Goal: Ask a question

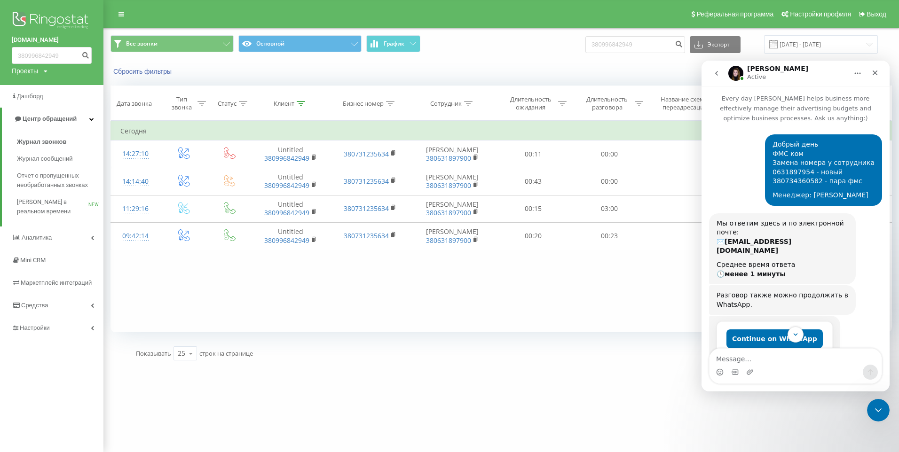
drag, startPoint x: 811, startPoint y: 194, endPoint x: 868, endPoint y: 195, distance: 56.9
click at [868, 195] on div "Менеджер: [PERSON_NAME]" at bounding box center [823, 195] width 102 height 9
drag, startPoint x: 868, startPoint y: 195, endPoint x: 817, endPoint y: 190, distance: 51.5
click at [817, 190] on div "Добрый день ФМС ком Замена номера у сотрудника 0631897954 - новый 380734360582 …" at bounding box center [823, 170] width 102 height 60
click at [790, 183] on div "Добрый день ФМС ком Замена номера у сотрудника 0631897954 - новый 380734360582 …" at bounding box center [823, 163] width 102 height 46
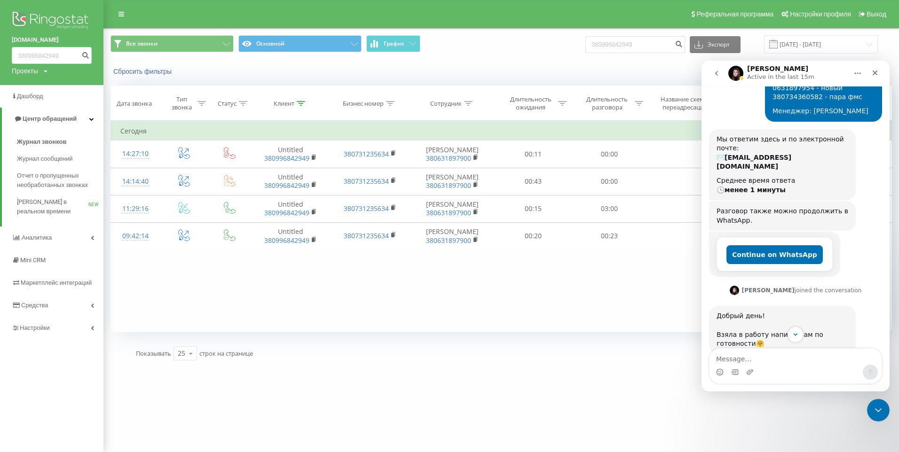
scroll to position [100, 0]
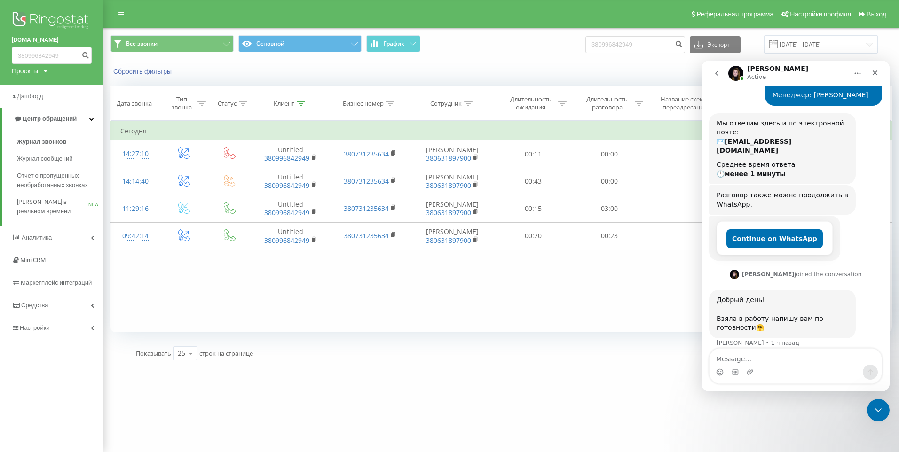
click at [722, 78] on button "go back" at bounding box center [717, 73] width 18 height 18
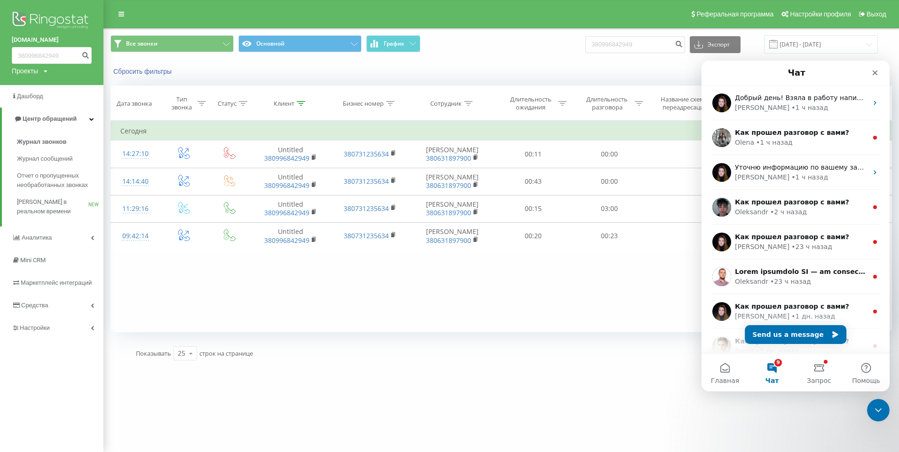
scroll to position [0, 0]
click at [794, 334] on button "Send us a message" at bounding box center [796, 334] width 102 height 19
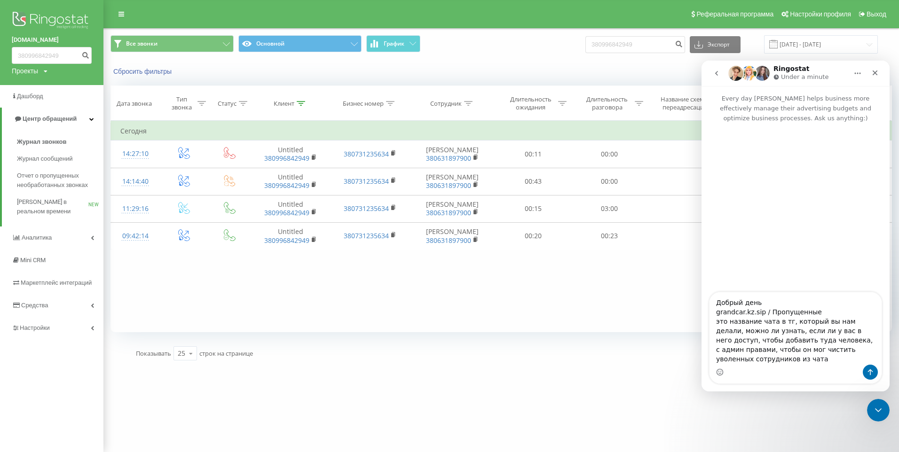
type textarea "Добрый день grandcar.kz.sip / Пропущенные это название чата в тг, который вы на…"
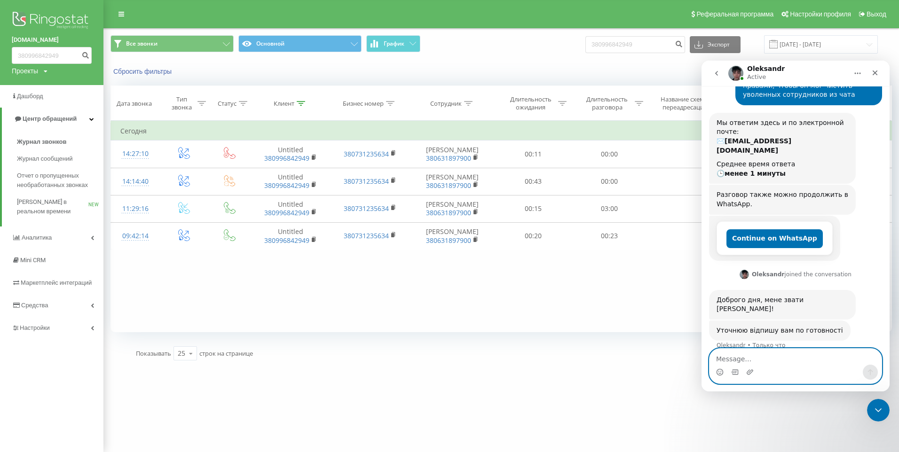
scroll to position [142, 0]
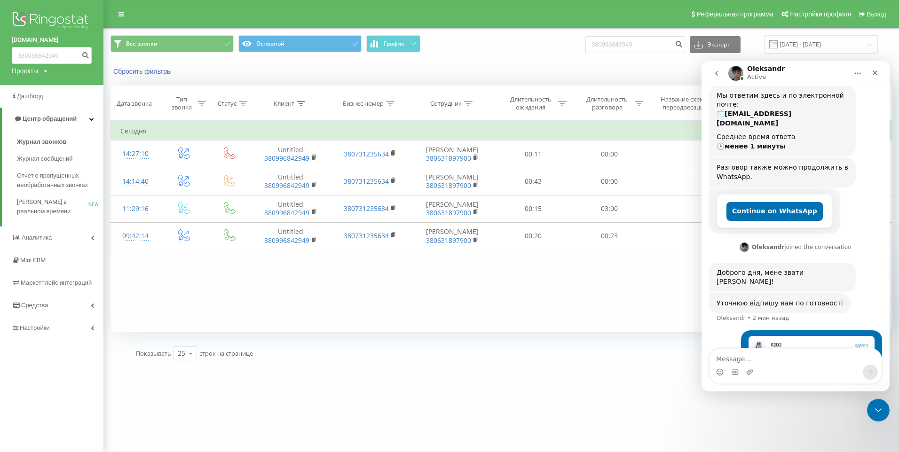
click at [716, 69] on button "go back" at bounding box center [717, 73] width 18 height 18
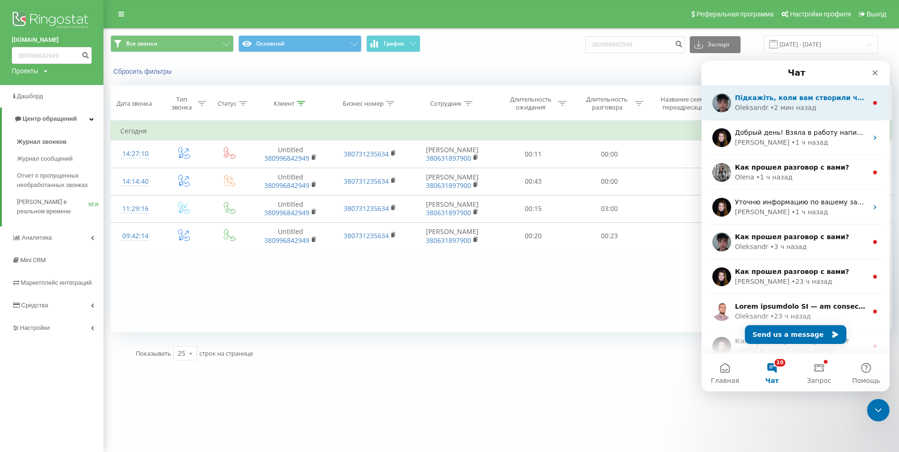
click at [822, 107] on div "Oleksandr • 2 мин назад" at bounding box center [801, 108] width 133 height 10
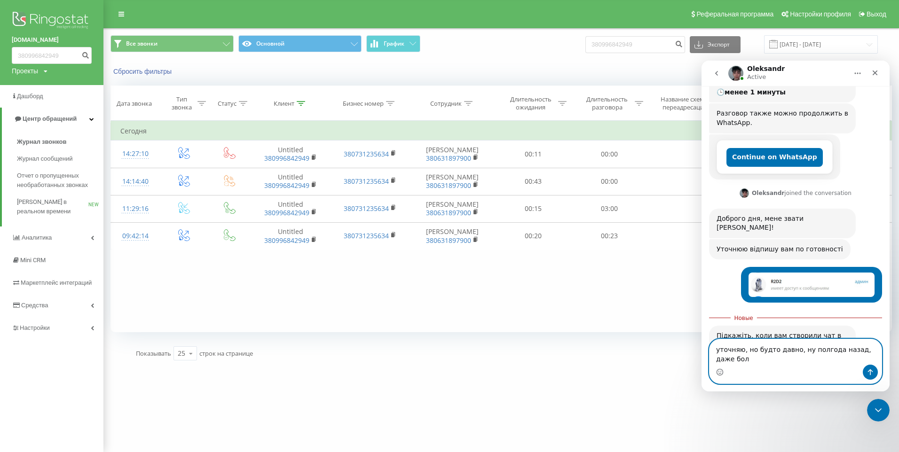
scroll to position [204, 0]
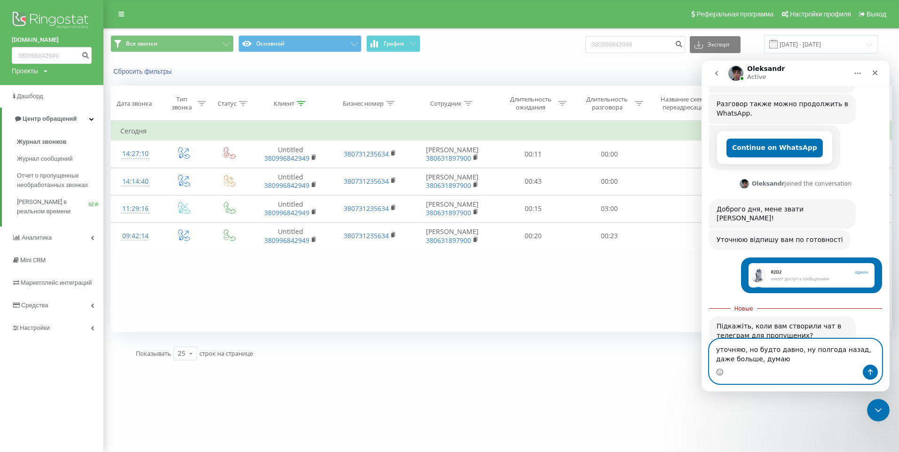
type textarea "уточняю, но будто давно, ну полгода назад, даже больше, думаю"
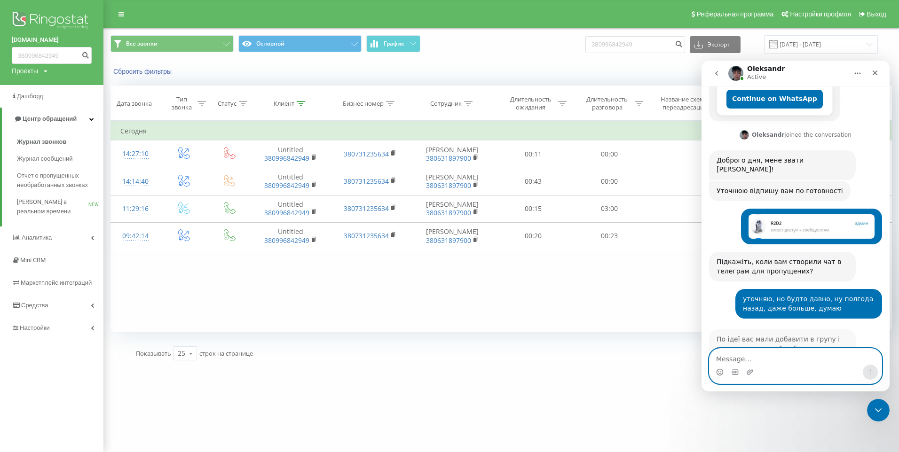
scroll to position [272, 0]
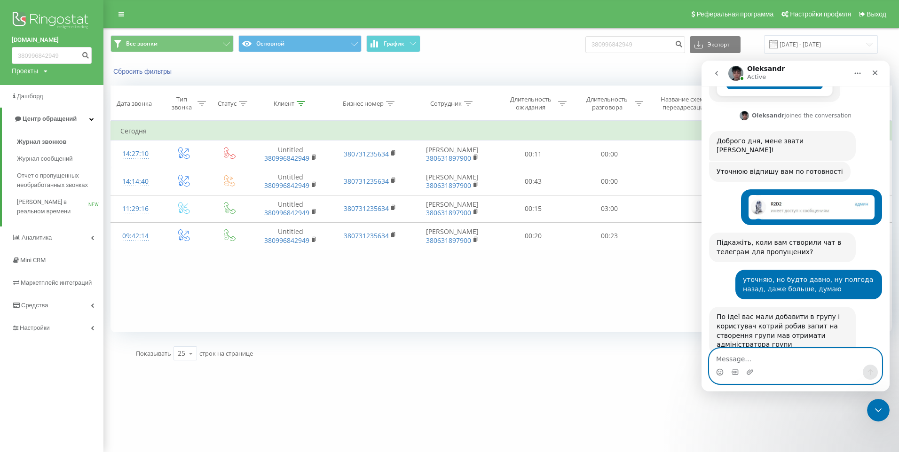
click at [757, 360] on textarea "Message…" at bounding box center [795, 357] width 172 height 16
paste textarea "[DATE]-[DATE]"
type textarea "[DATE]-[DATE]"
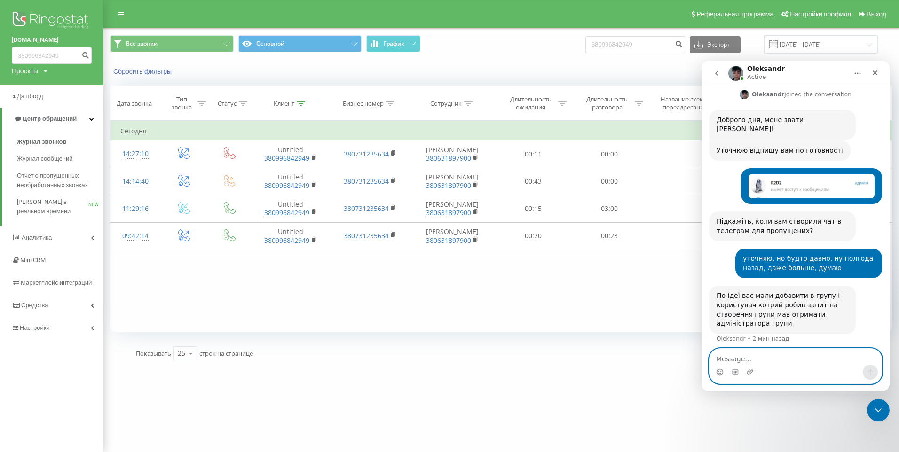
scroll to position [300, 0]
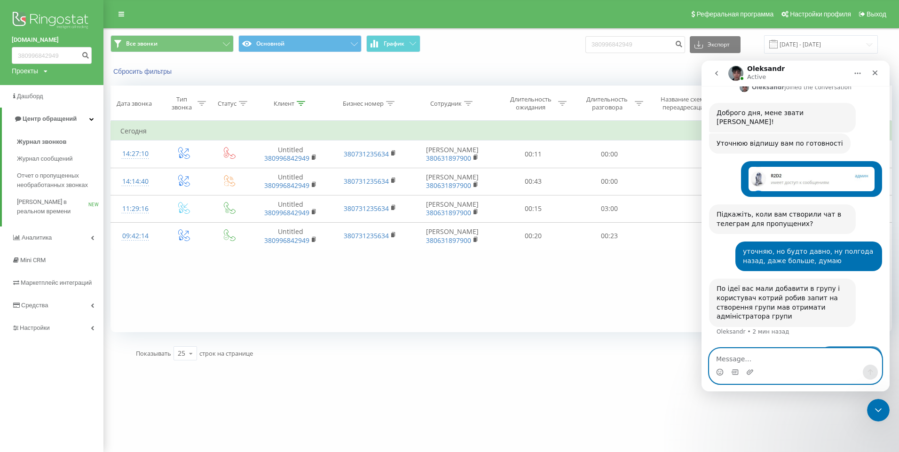
type textarea "ы"
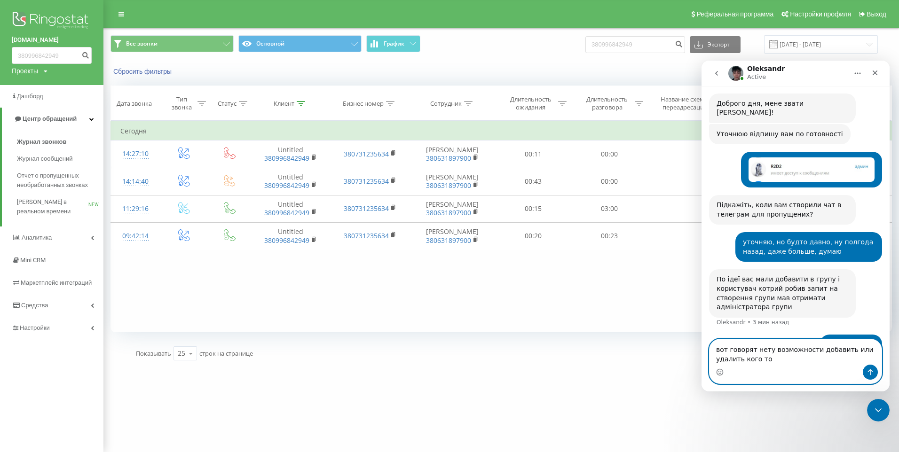
type textarea "вот говорят нету возможности добавить или удалить кого то"
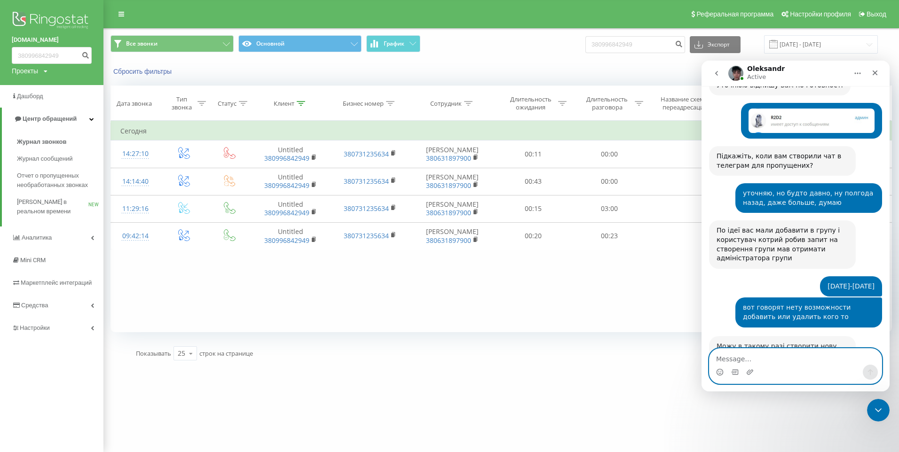
scroll to position [377, 0]
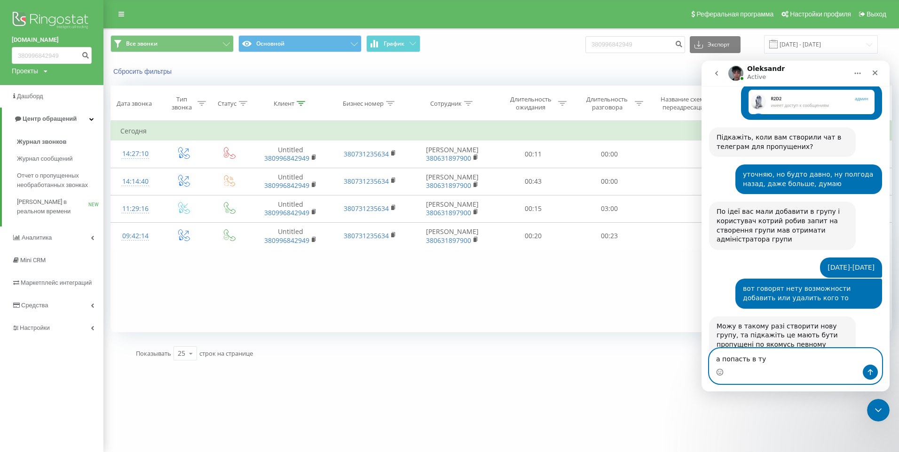
type textarea "а попасть в ту г"
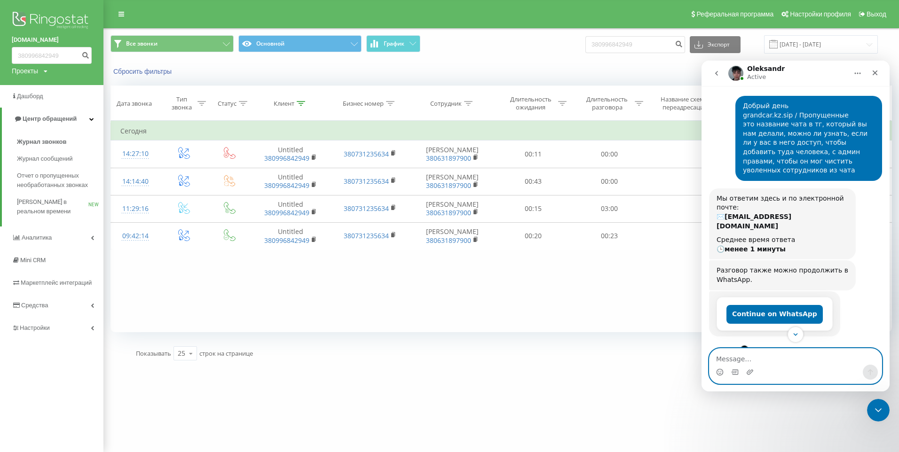
scroll to position [1, 0]
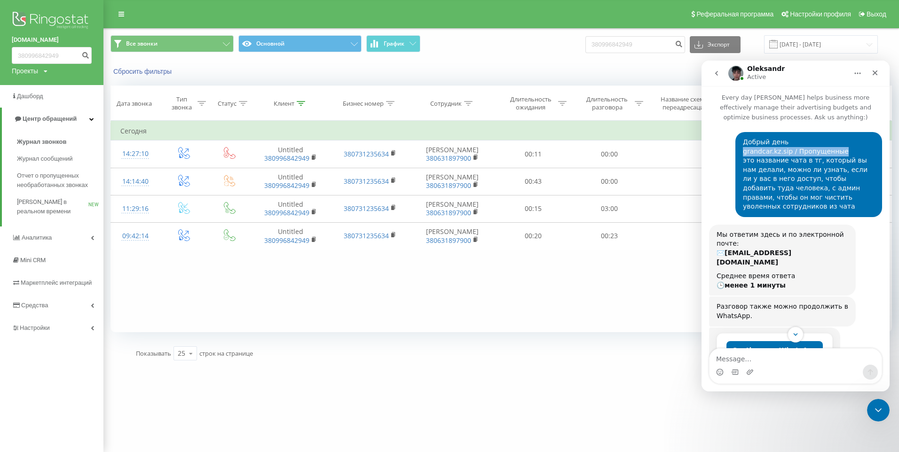
drag, startPoint x: 739, startPoint y: 151, endPoint x: 833, endPoint y: 149, distance: 94.1
click at [833, 149] on div "Добрый день grandcar.kz.sip / Пропущенные это название чата в тг, который вы на…" at bounding box center [809, 175] width 132 height 74
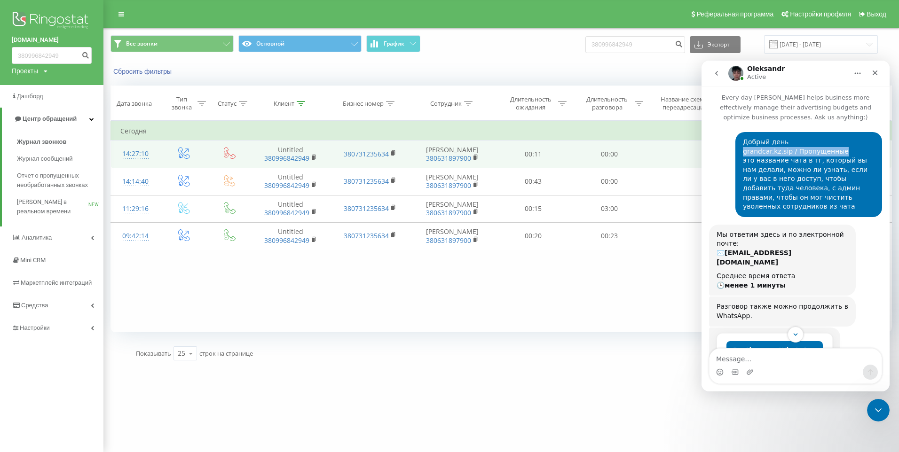
copy div "grandcar.kz.sip / Пропущенные"
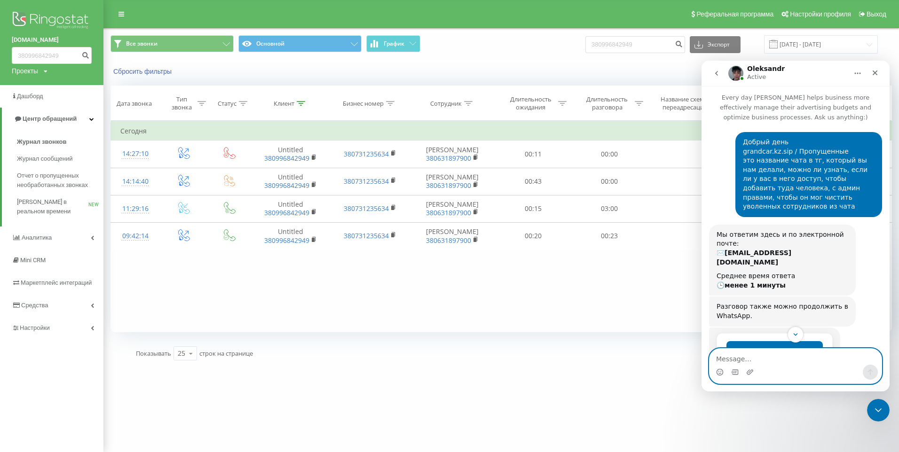
click at [747, 359] on textarea "Message…" at bounding box center [795, 357] width 172 height 16
type textarea "вот да, проверил"
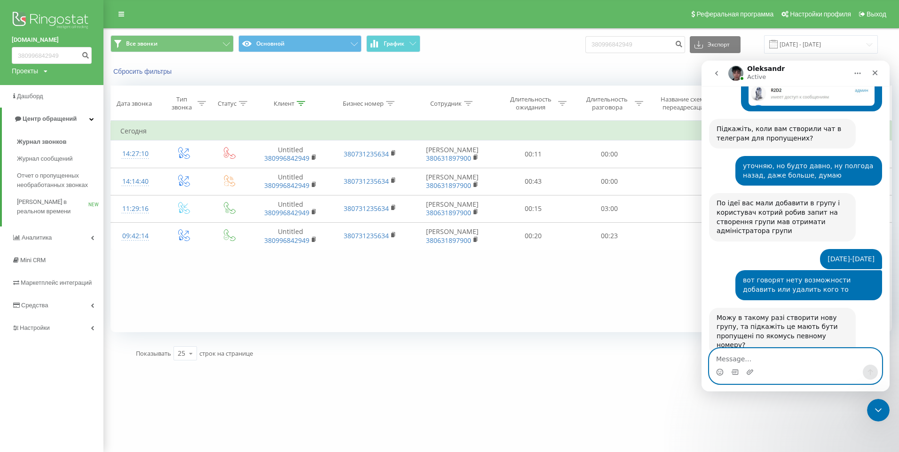
paste textarea "ы"
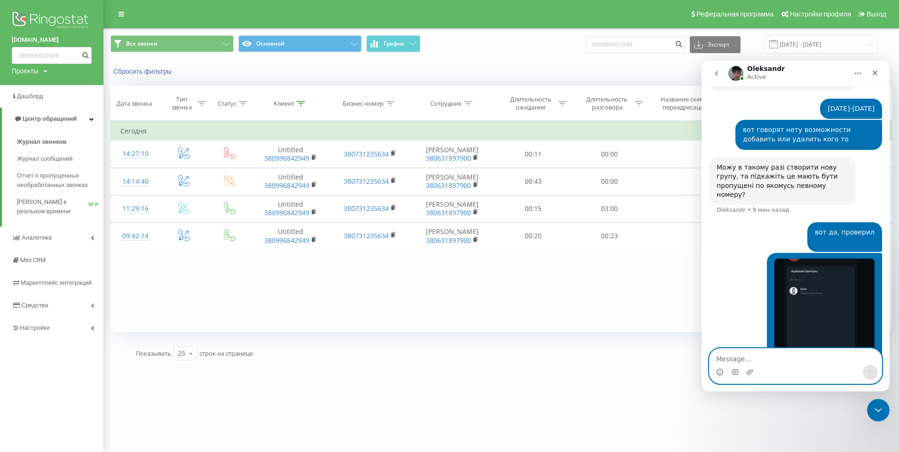
scroll to position [552, 0]
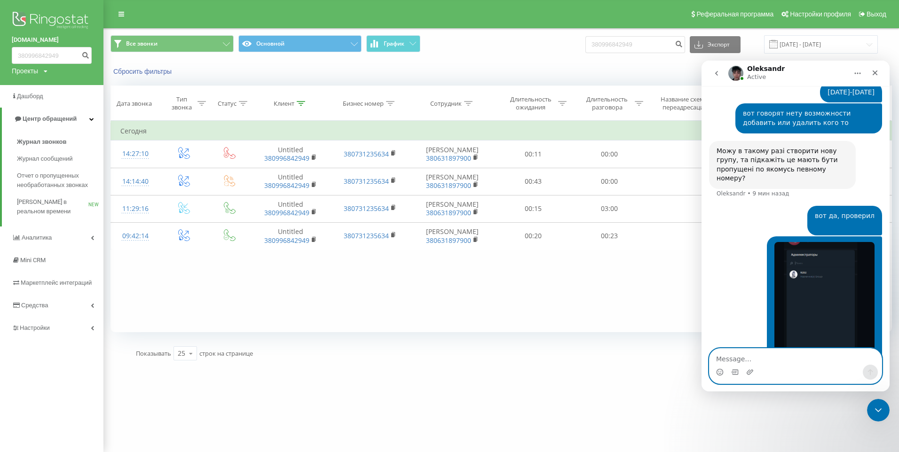
type textarea "ы"
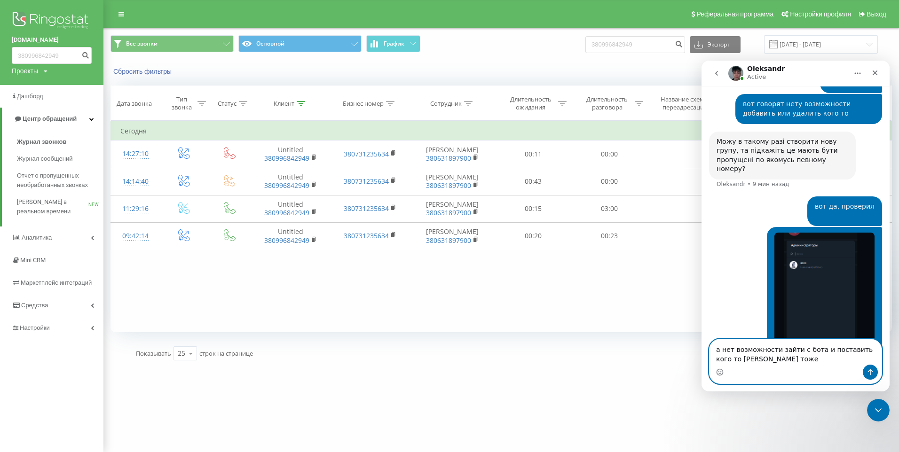
type textarea "а нет возможности зайти с бота и поставить кого то [PERSON_NAME] тоже ?"
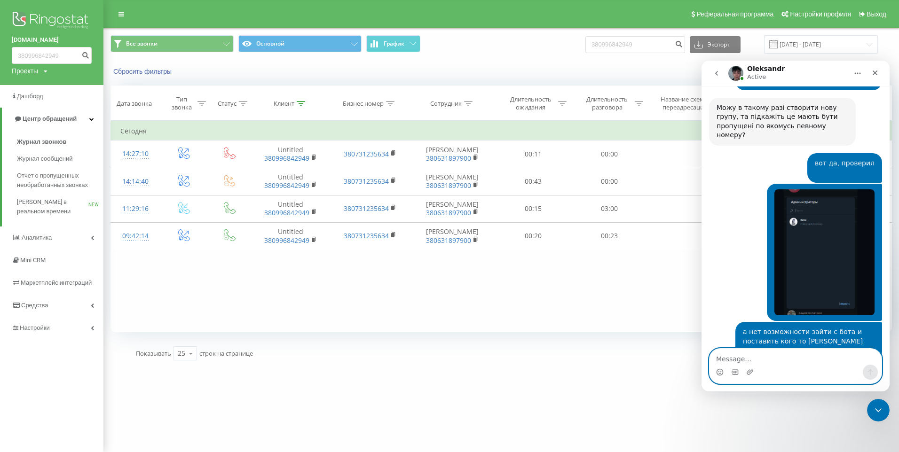
scroll to position [611, 0]
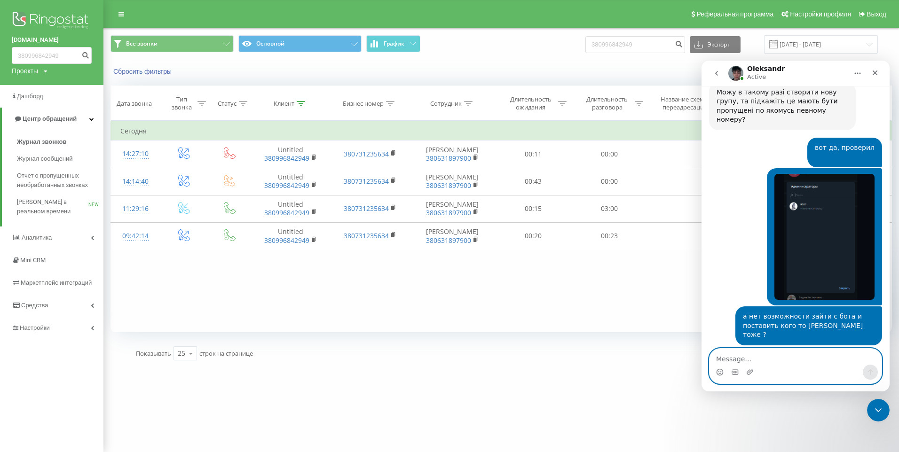
drag, startPoint x: 763, startPoint y: 355, endPoint x: 741, endPoint y: 366, distance: 23.8
click at [762, 355] on textarea "Message…" at bounding box center [795, 357] width 172 height 16
click at [713, 76] on icon "go back" at bounding box center [717, 74] width 8 height 8
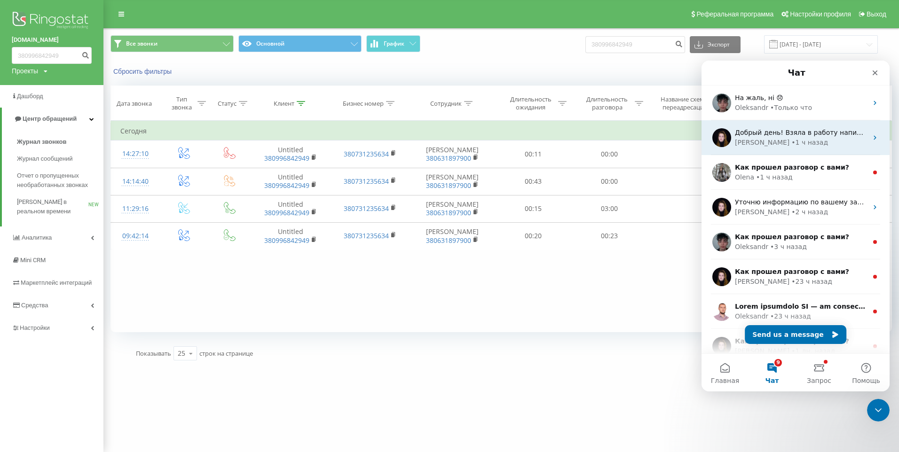
click at [816, 139] on div "[PERSON_NAME] • 1 ч назад" at bounding box center [801, 143] width 133 height 10
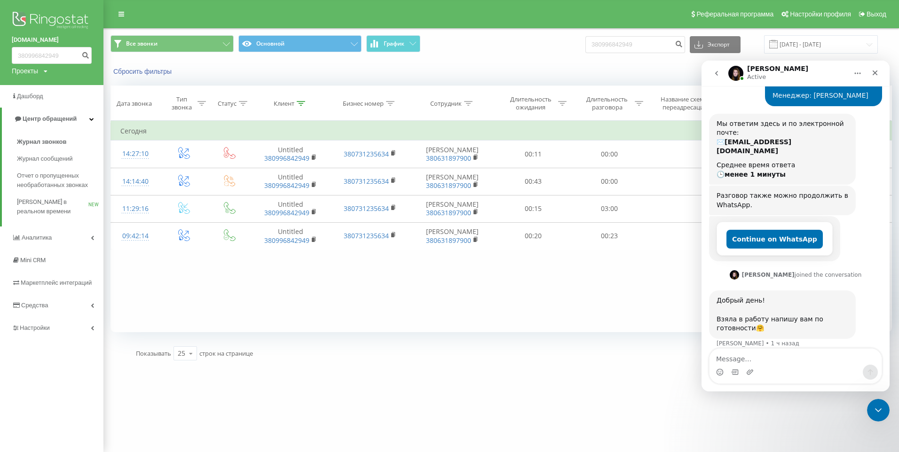
scroll to position [100, 0]
click at [711, 75] on button "go back" at bounding box center [717, 73] width 18 height 18
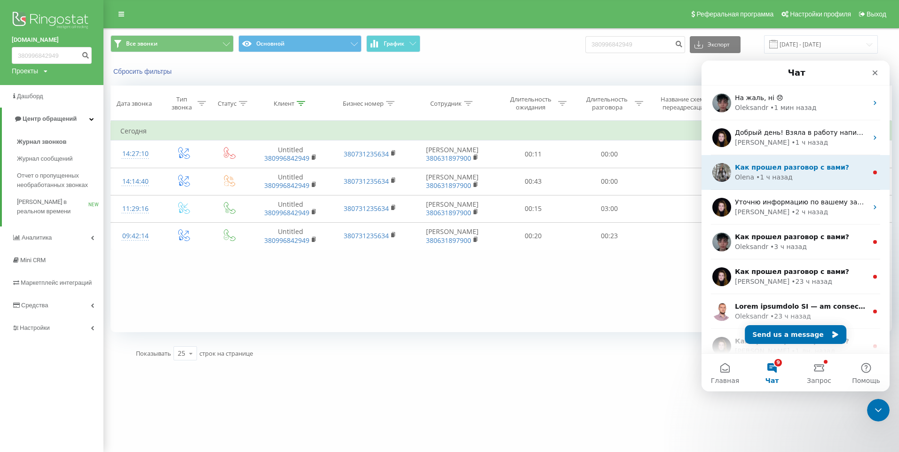
click at [804, 173] on div "Olena • 1 ч назад" at bounding box center [801, 178] width 133 height 10
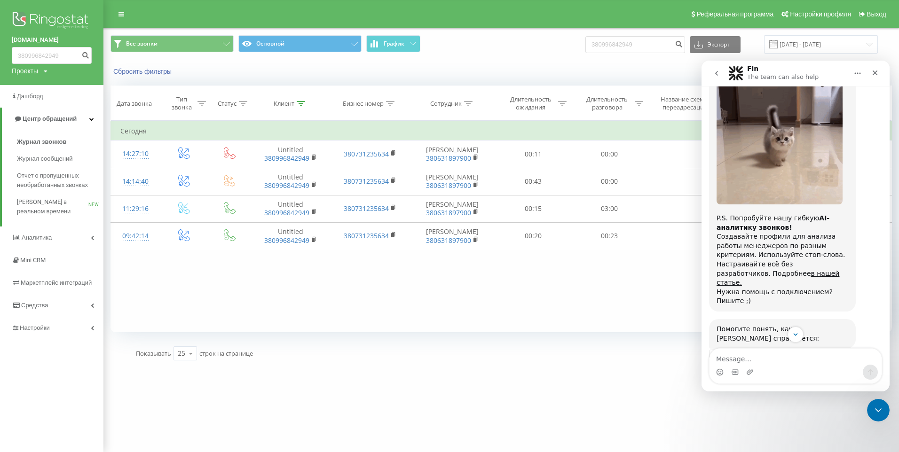
scroll to position [685, 0]
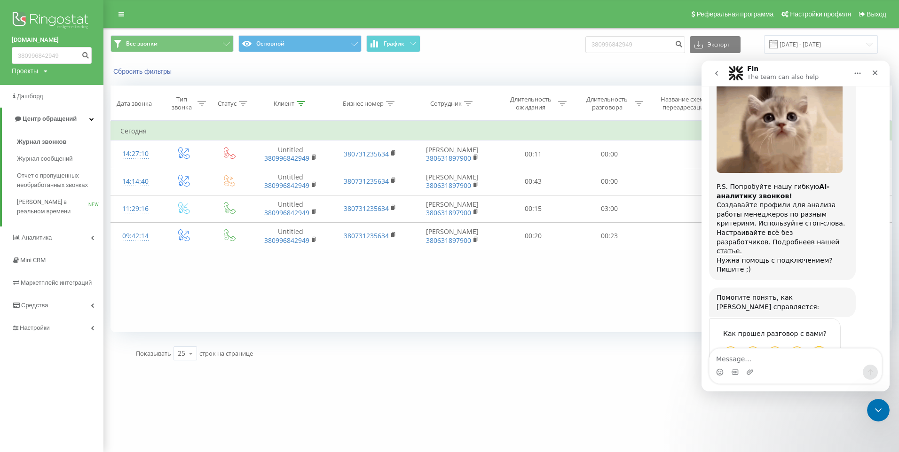
click at [723, 69] on button "go back" at bounding box center [717, 73] width 18 height 18
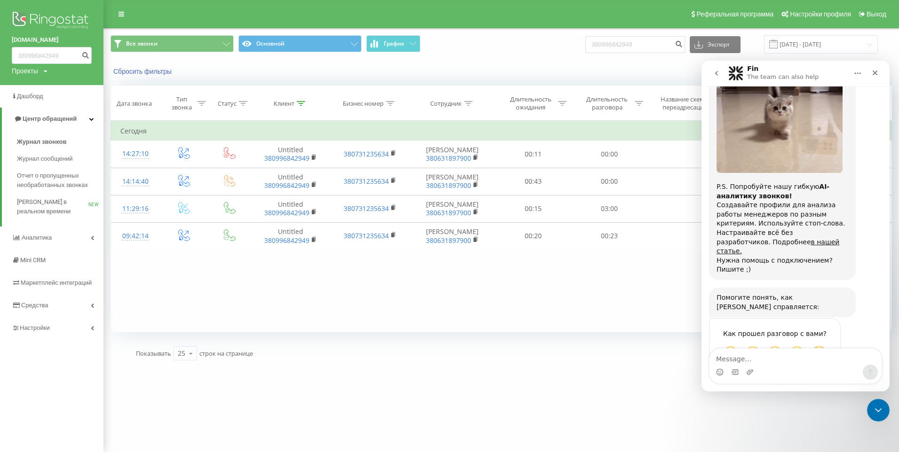
scroll to position [0, 0]
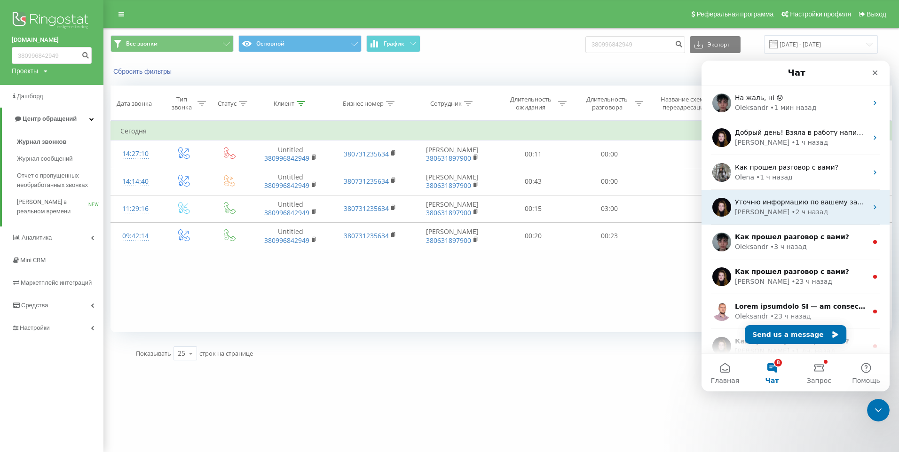
click at [795, 211] on div "[PERSON_NAME] • 2 ч назад" at bounding box center [801, 212] width 133 height 10
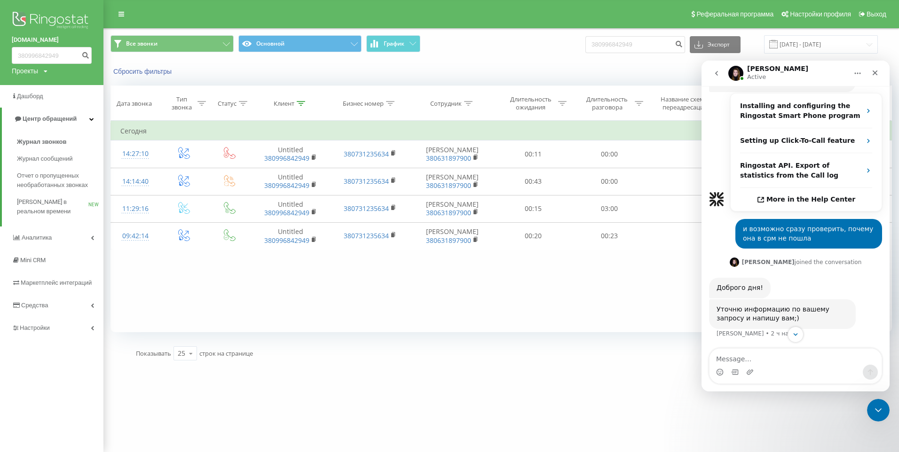
scroll to position [350, 0]
drag, startPoint x: 714, startPoint y: 71, endPoint x: 1350, endPoint y: 181, distance: 644.9
click at [714, 71] on icon "go back" at bounding box center [717, 74] width 8 height 8
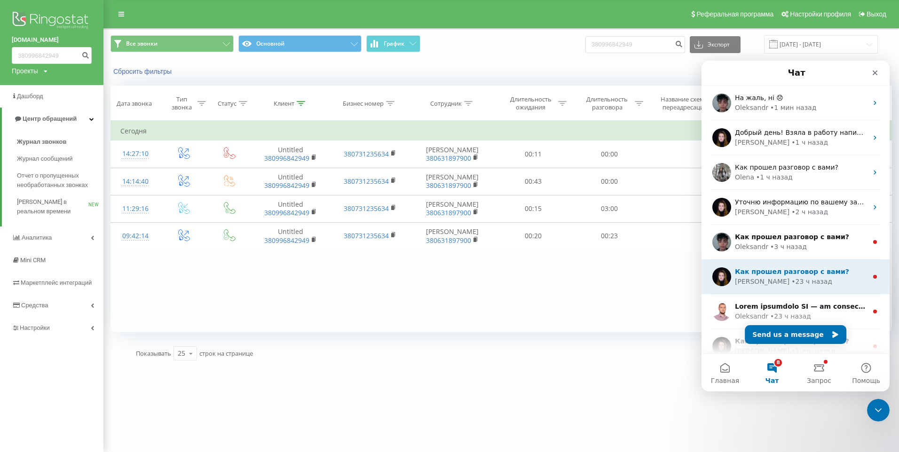
click at [799, 276] on span "Как прошел разговор с вами?" at bounding box center [792, 272] width 114 height 8
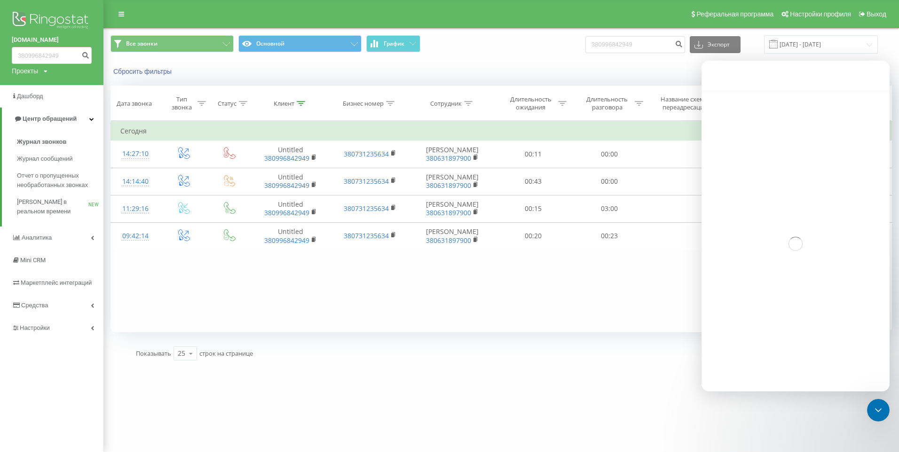
scroll to position [45, 0]
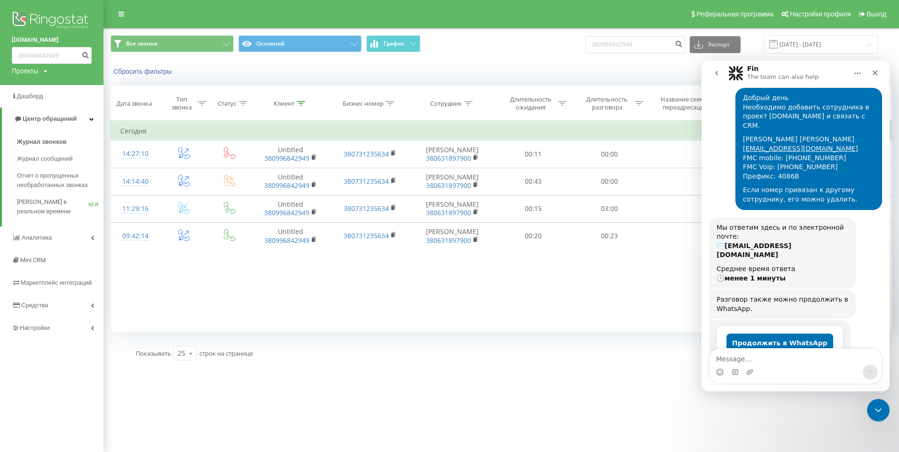
click at [717, 76] on icon "go back" at bounding box center [717, 74] width 8 height 8
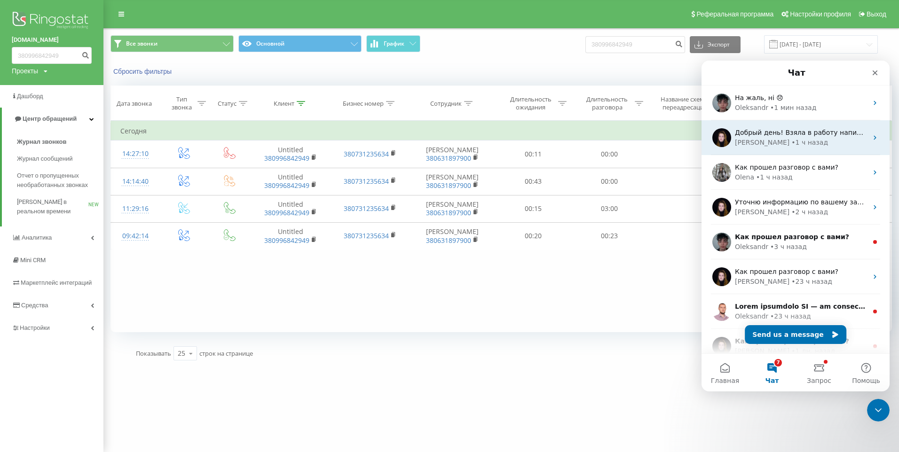
scroll to position [0, 0]
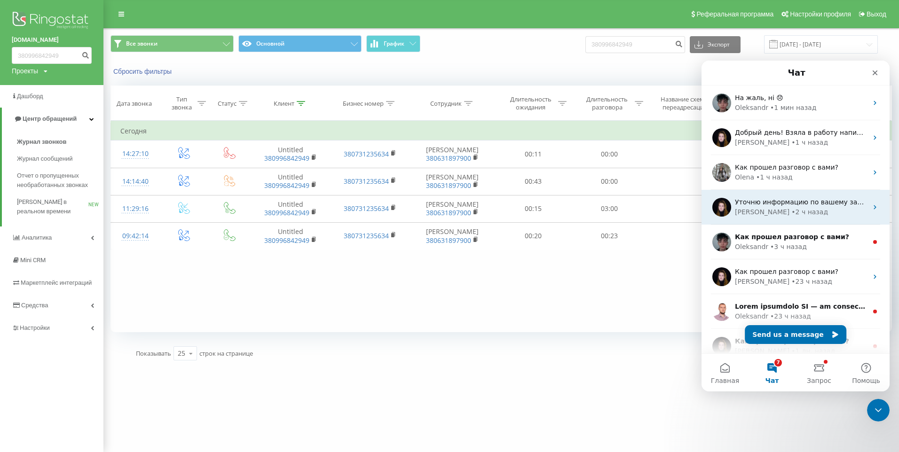
click at [791, 212] on div "• 2 ч назад" at bounding box center [809, 212] width 37 height 10
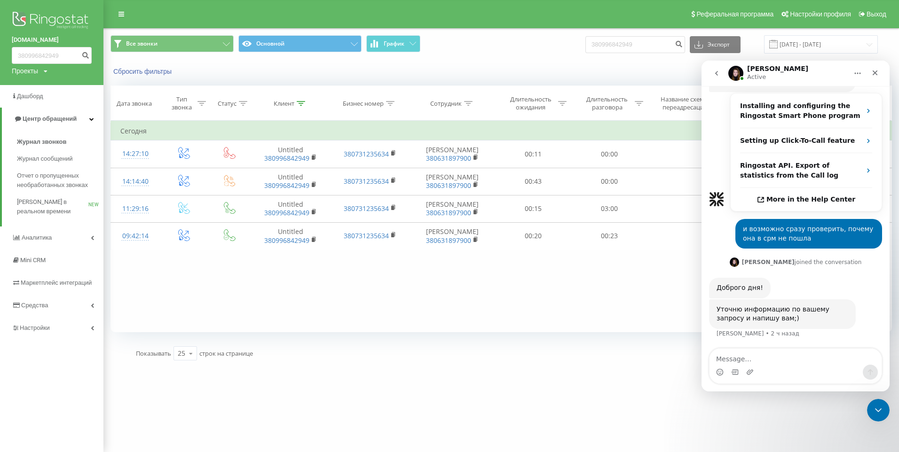
scroll to position [350, 0]
click at [732, 74] on img "Мессенджер Intercom" at bounding box center [735, 73] width 15 height 15
click at [722, 74] on button "go back" at bounding box center [717, 73] width 18 height 18
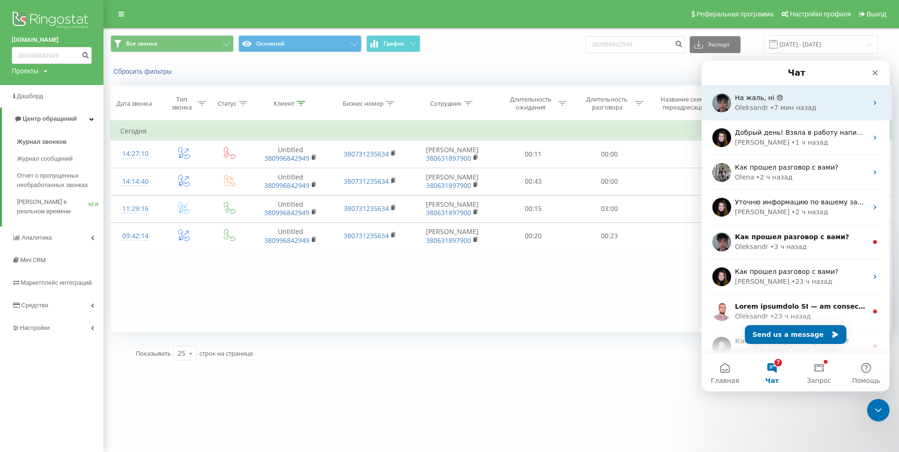
click at [780, 101] on div "На жаль, ні 😞" at bounding box center [801, 98] width 133 height 10
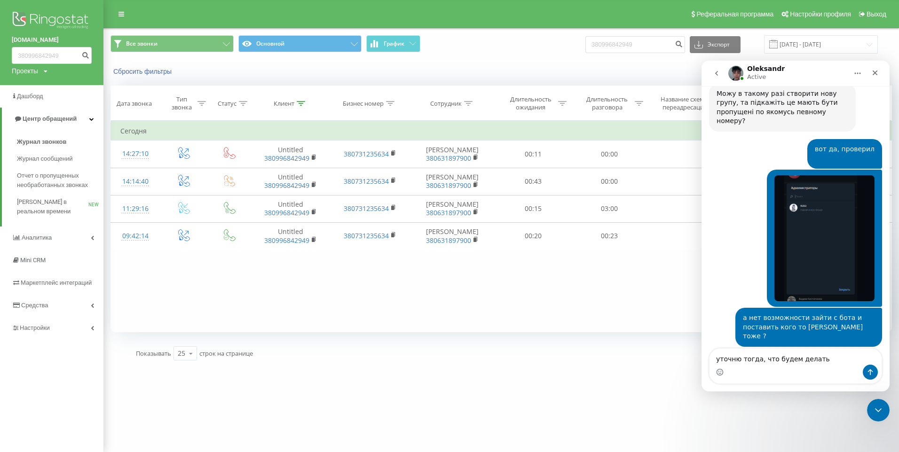
scroll to position [621, 0]
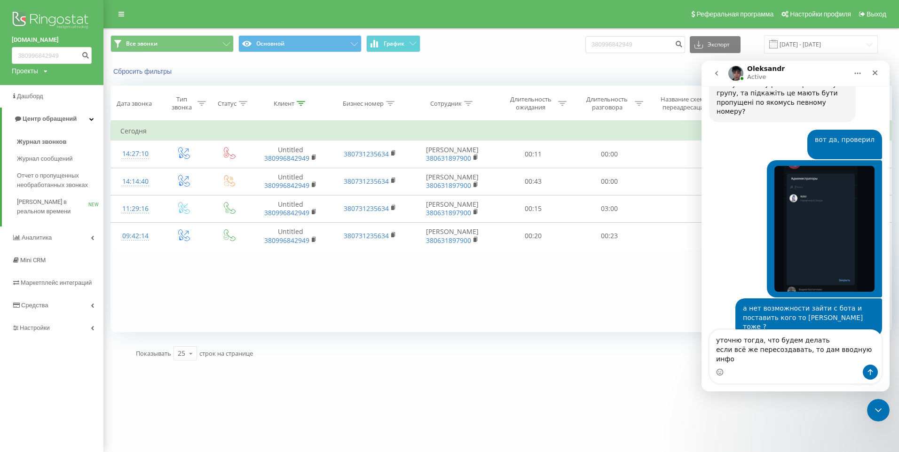
type textarea "уточню тогда, что будем делать если всё же пересоздавать, то дам вводную инфо"
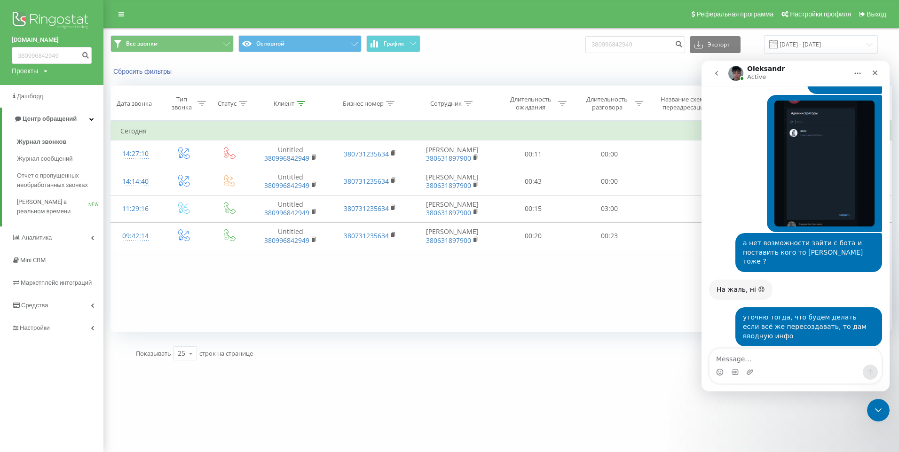
scroll to position [685, 0]
